Goal: Task Accomplishment & Management: Complete application form

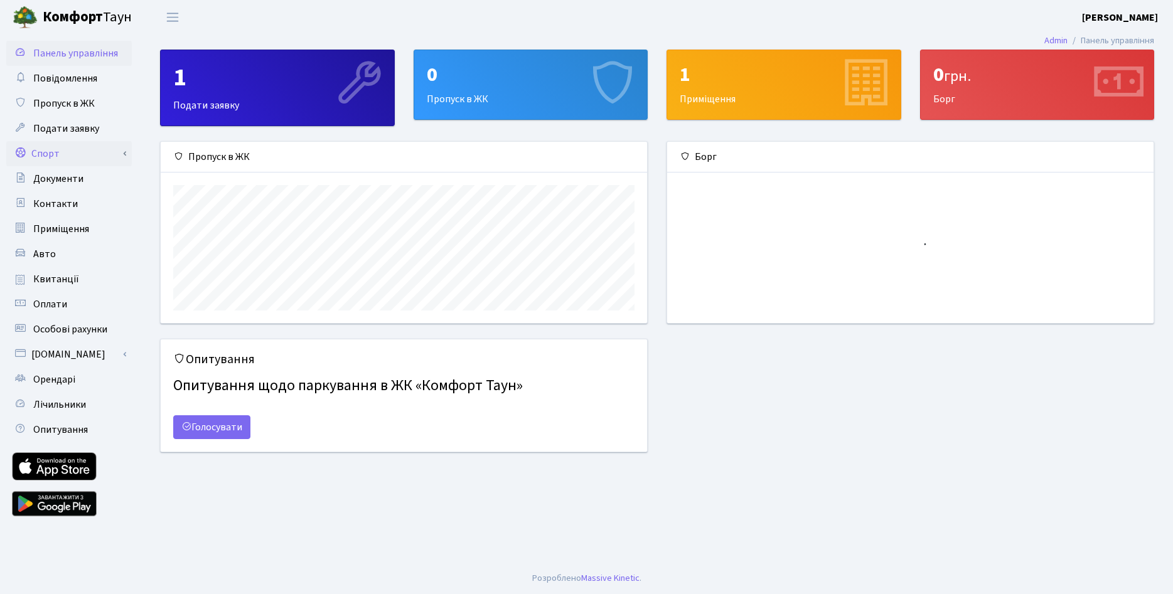
scroll to position [181, 486]
click at [60, 157] on link "Спорт" at bounding box center [69, 153] width 126 height 25
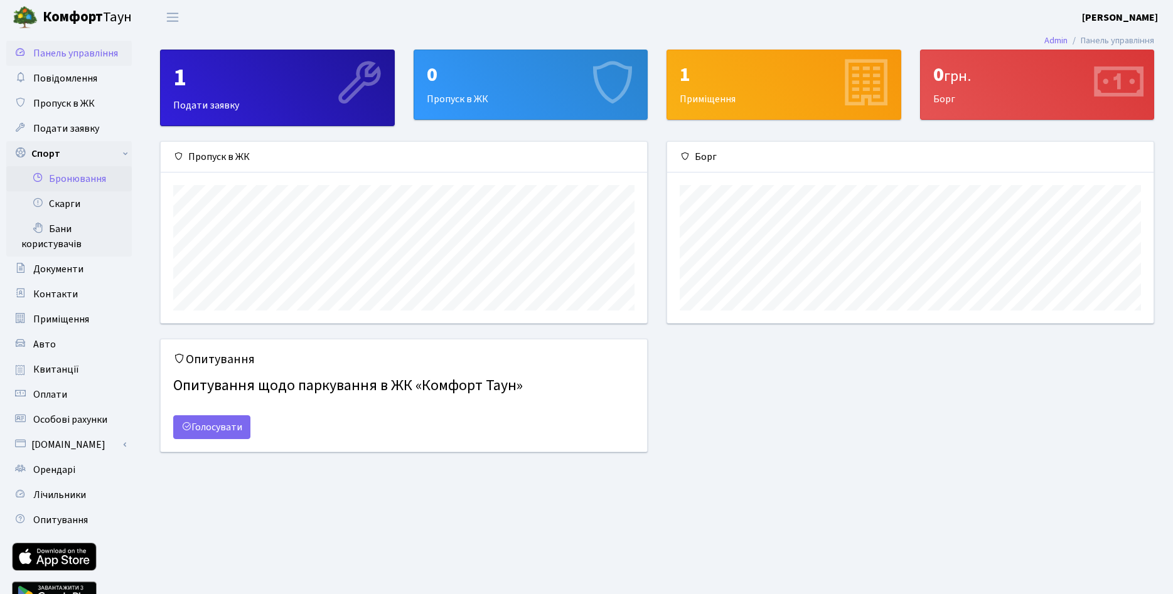
click at [64, 178] on link "Бронювання" at bounding box center [69, 178] width 126 height 25
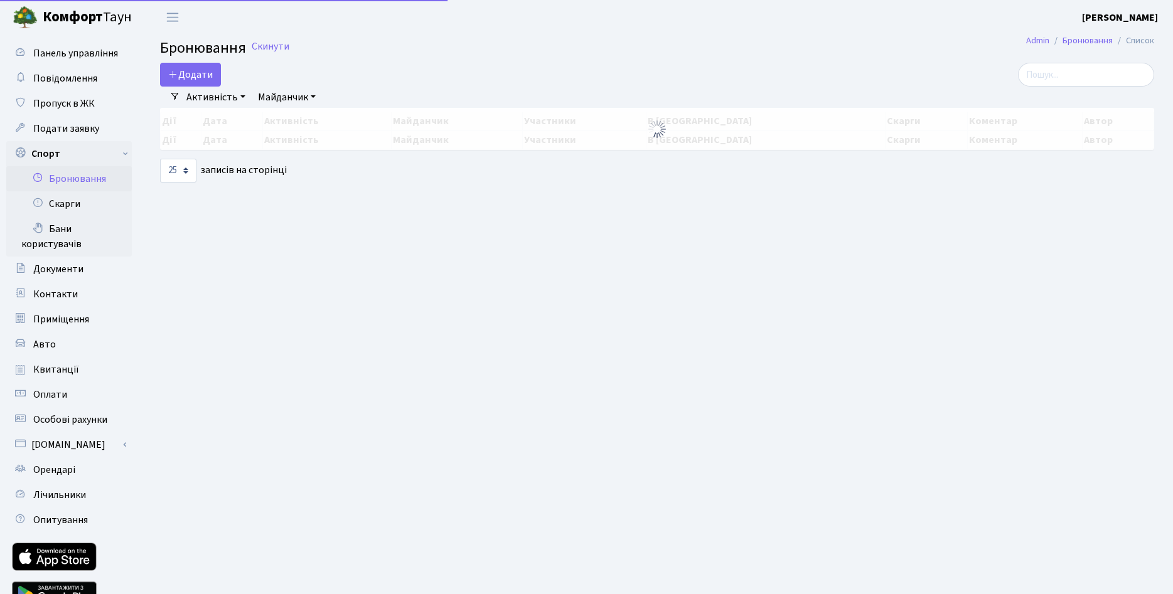
select select "25"
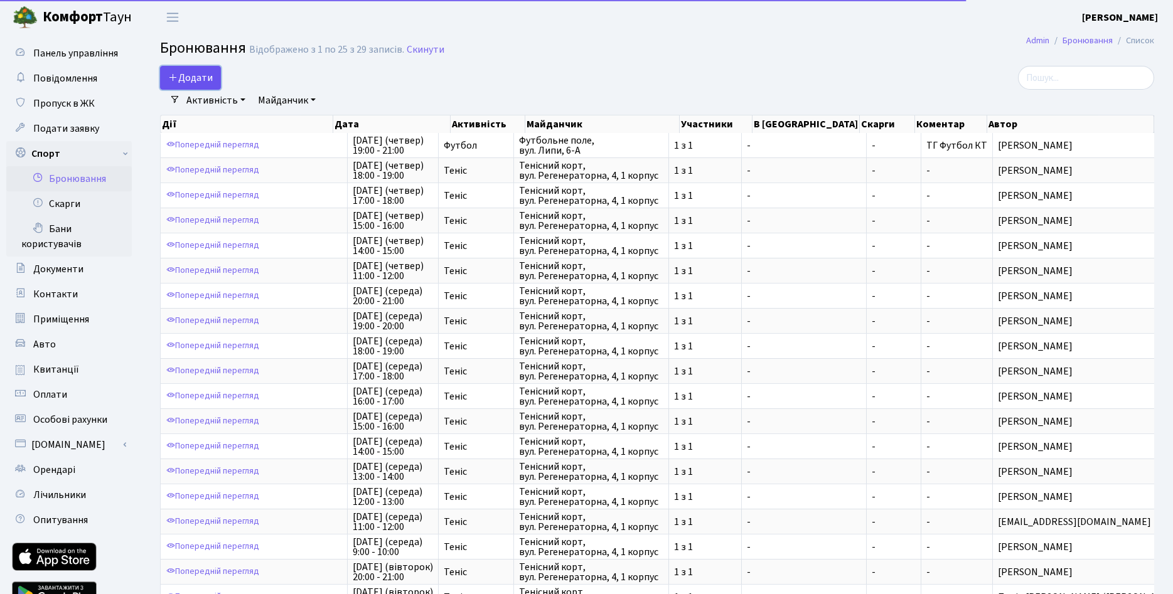
click at [208, 76] on button "Додати" at bounding box center [190, 78] width 61 height 24
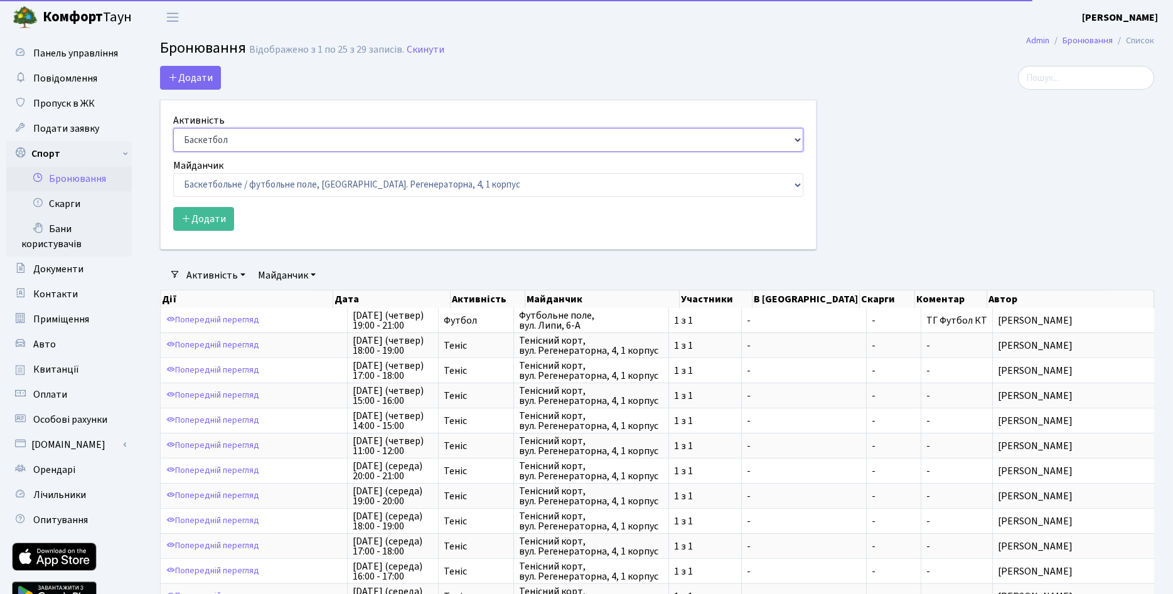
click at [173, 128] on select "Баскетбол Волейбол Йога Катання на роликах Настільний теніс Теніс Футбол Фітнес" at bounding box center [488, 140] width 630 height 24
select select "1"
click option "Теніс" at bounding box center [0, 0] width 0 height 0
click at [173, 173] on select "Баскетбольне / футбольне поле, Вул. Регенераторна, 4, 1 корпус Баскетбольне пол…" at bounding box center [488, 185] width 630 height 24
select select "1"
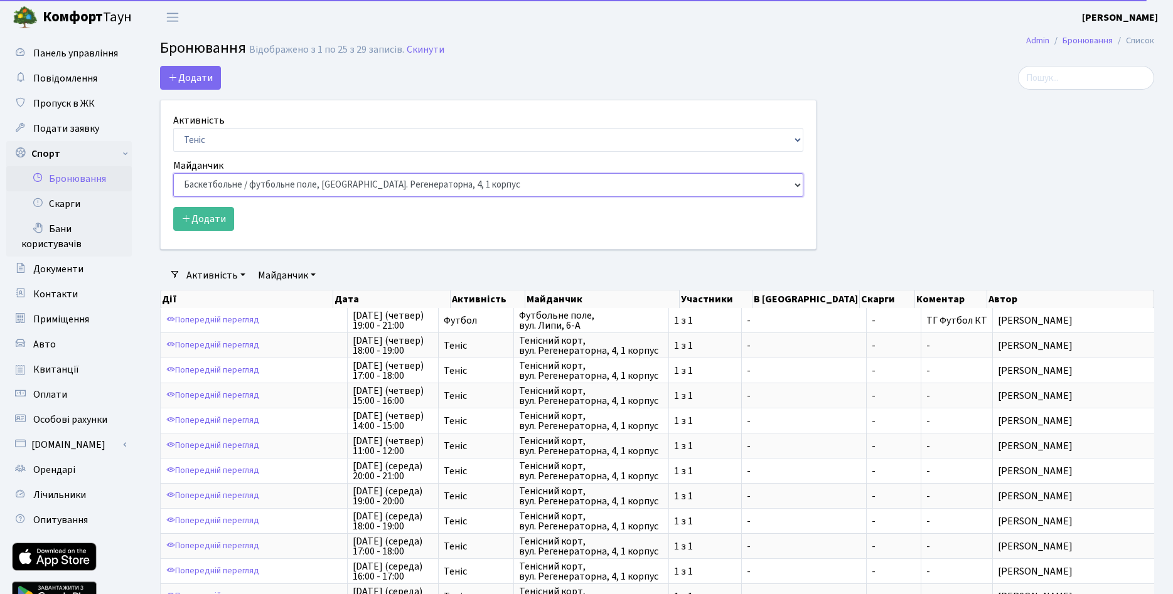
click option "Тенісний корт, вул. Регенераторна, 4, 1 корпус" at bounding box center [0, 0] width 0 height 0
click at [220, 219] on button "Додати" at bounding box center [203, 219] width 61 height 24
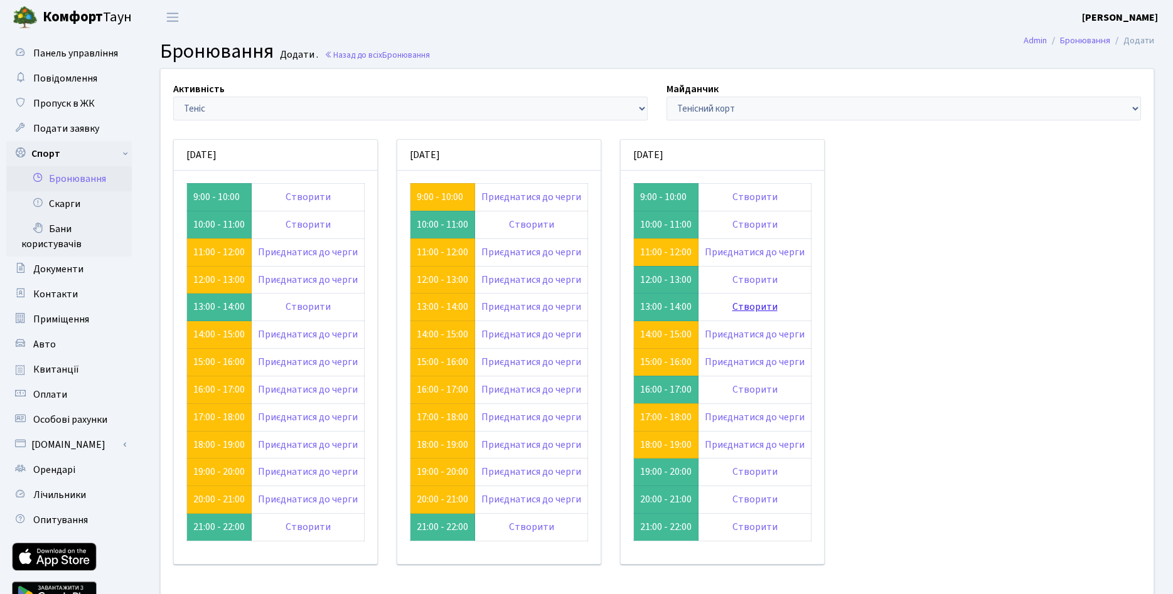
click at [757, 309] on link "Створити" at bounding box center [755, 307] width 45 height 14
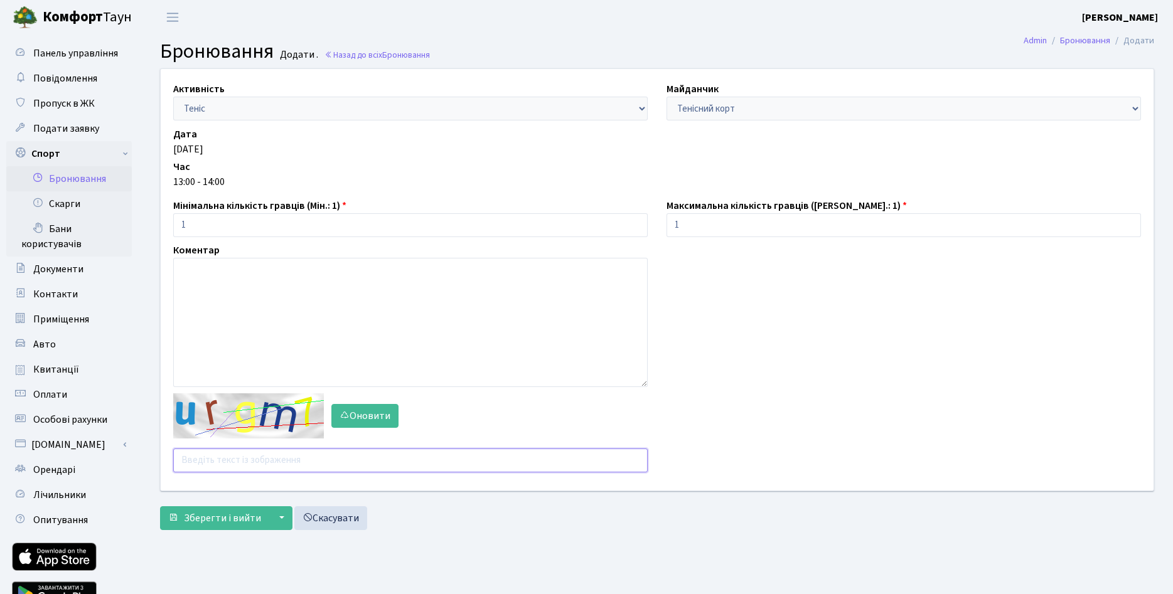
click at [245, 466] on input "text" at bounding box center [410, 461] width 475 height 24
type input "fqdin"
click at [217, 520] on span "Зберегти і вийти" at bounding box center [222, 519] width 77 height 14
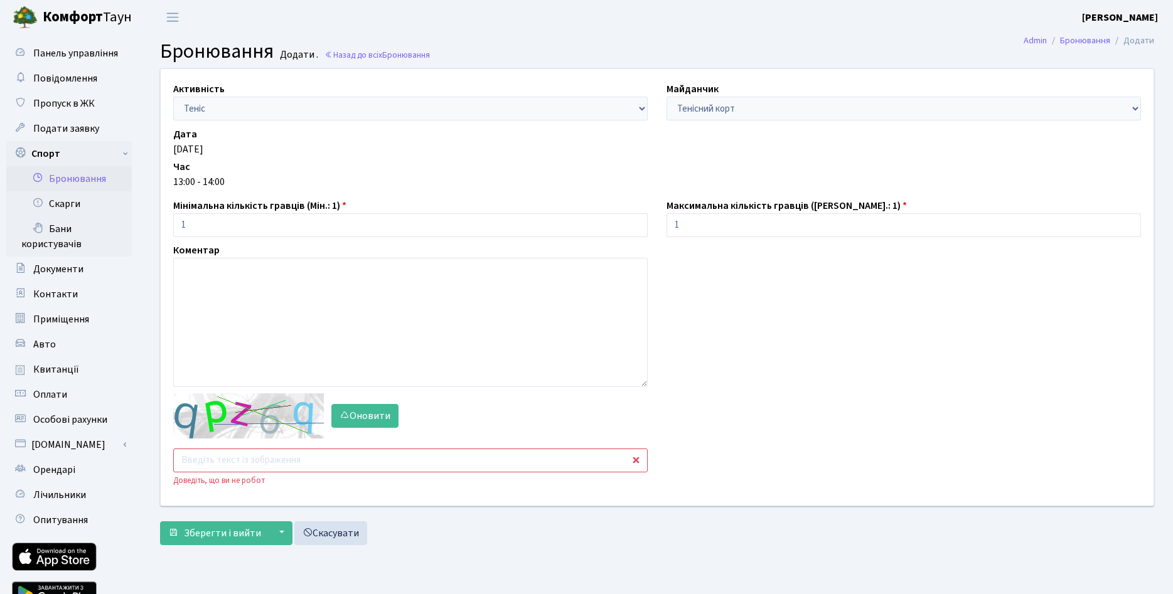
click at [268, 466] on input "text" at bounding box center [410, 461] width 475 height 24
type input "f3dxz"
click at [230, 535] on span "Зберегти і вийти" at bounding box center [222, 534] width 77 height 14
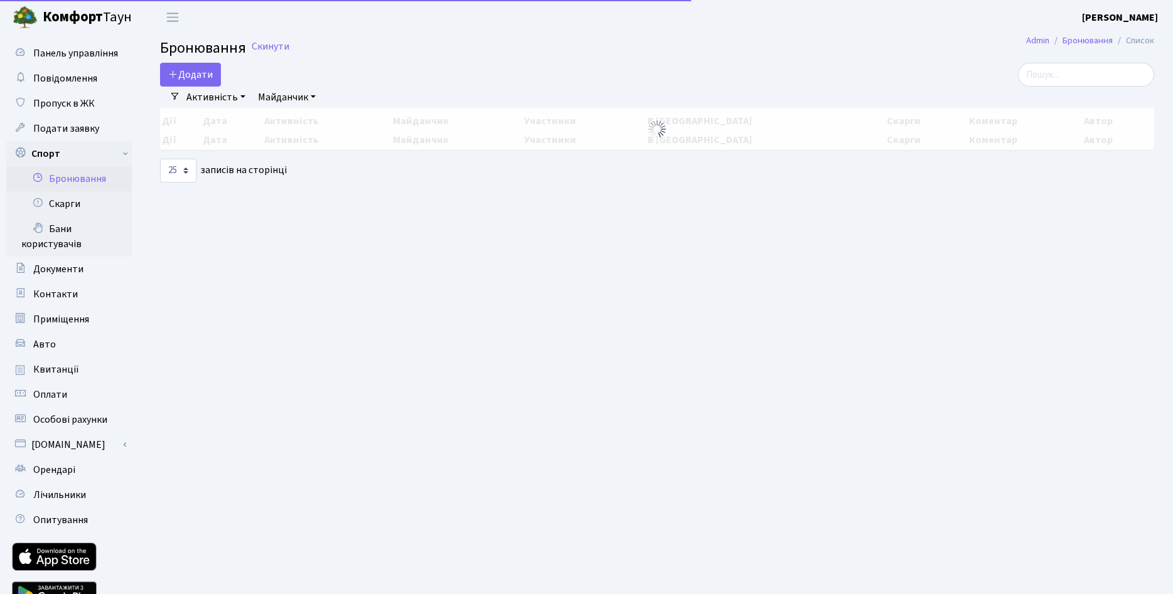
select select "25"
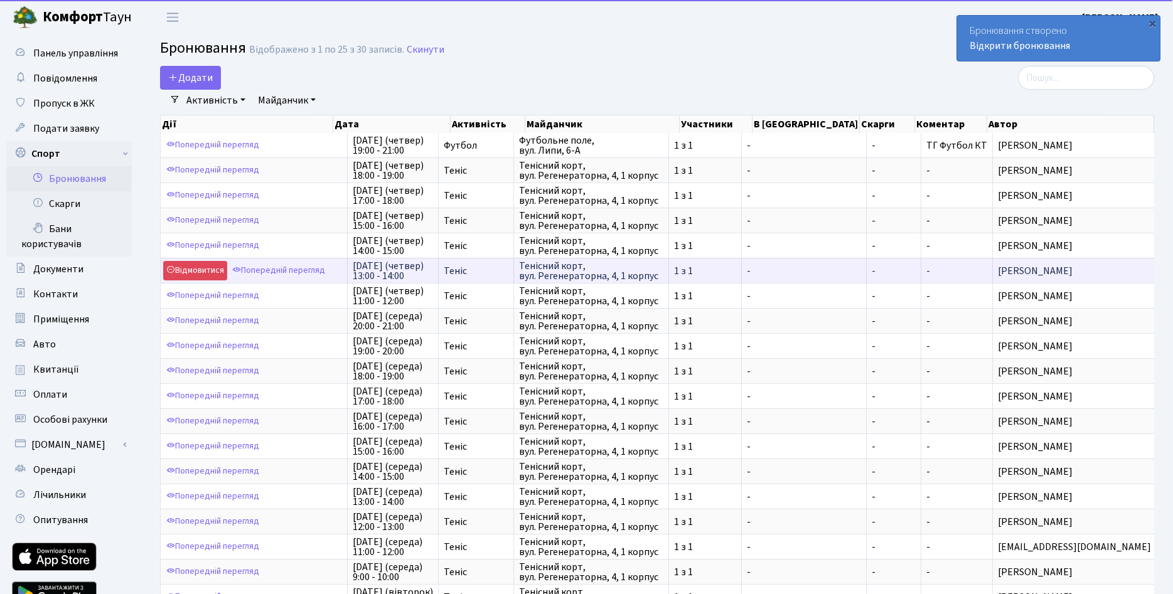
drag, startPoint x: 414, startPoint y: 275, endPoint x: 355, endPoint y: 267, distance: 59.6
click at [355, 267] on span "[DATE] (четвер) 13:00 - 14:00" at bounding box center [393, 271] width 80 height 20
